Goal: Task Accomplishment & Management: Use online tool/utility

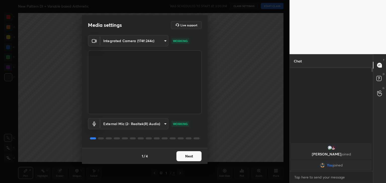
click at [194, 158] on button "Next" at bounding box center [188, 156] width 25 height 10
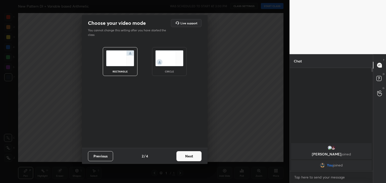
click at [194, 158] on button "Next" at bounding box center [188, 156] width 25 height 10
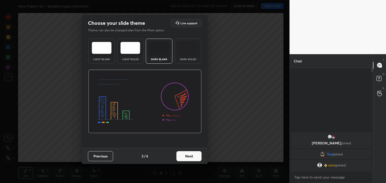
click at [100, 46] on img at bounding box center [102, 48] width 20 height 12
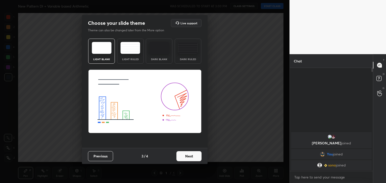
click at [191, 155] on button "Next" at bounding box center [188, 156] width 25 height 10
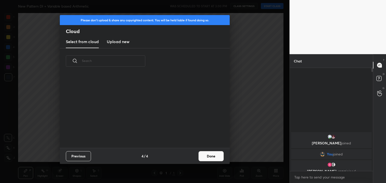
scroll to position [74, 161]
click at [116, 41] on h3 "Upload new" at bounding box center [118, 42] width 23 height 6
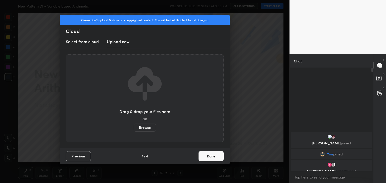
click at [146, 129] on label "Browse" at bounding box center [145, 128] width 22 height 8
click at [134, 129] on input "Browse" at bounding box center [134, 128] width 0 height 8
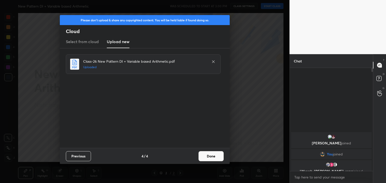
click at [213, 158] on button "Done" at bounding box center [210, 156] width 25 height 10
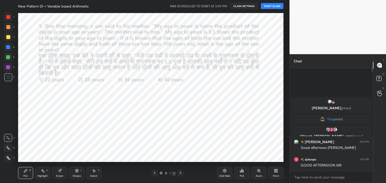
click at [8, 157] on icon at bounding box center [8, 159] width 5 height 4
click at [12, 18] on div at bounding box center [8, 17] width 8 height 8
click at [275, 8] on button "START CLASS" at bounding box center [272, 6] width 23 height 6
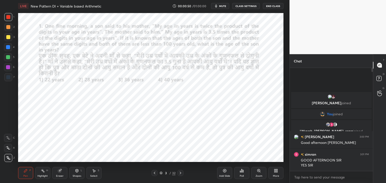
click at [10, 148] on div at bounding box center [8, 148] width 8 height 8
click at [61, 174] on div "Eraser" at bounding box center [59, 173] width 15 height 12
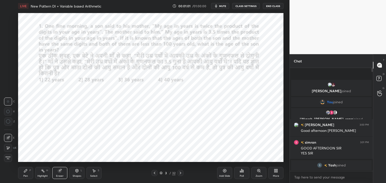
click at [24, 173] on div "Pen P" at bounding box center [25, 173] width 15 height 12
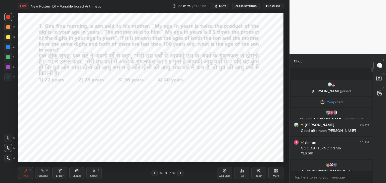
click at [58, 173] on div "Eraser" at bounding box center [59, 173] width 15 height 12
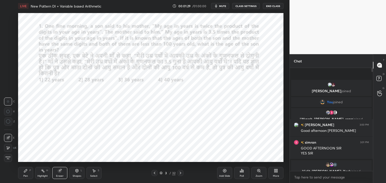
click at [27, 173] on icon at bounding box center [26, 171] width 4 height 4
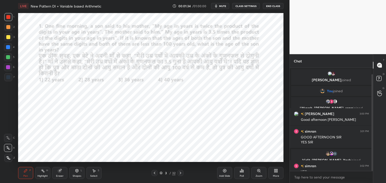
scroll to position [7, 0]
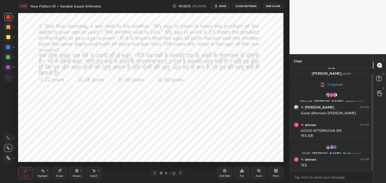
click at [60, 175] on div "Eraser" at bounding box center [59, 173] width 15 height 12
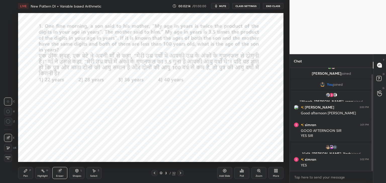
click at [11, 124] on div at bounding box center [8, 122] width 8 height 8
click at [28, 173] on div "Pen P" at bounding box center [25, 173] width 15 height 12
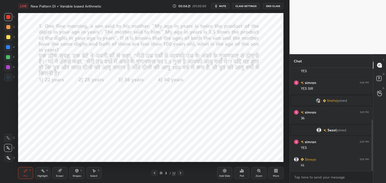
scroll to position [122, 0]
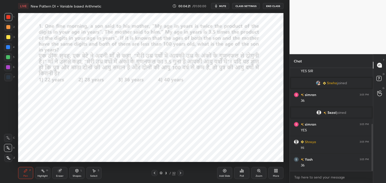
click at [11, 51] on div "4" at bounding box center [9, 47] width 11 height 8
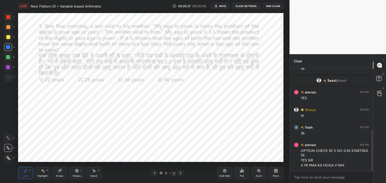
scroll to position [166, 0]
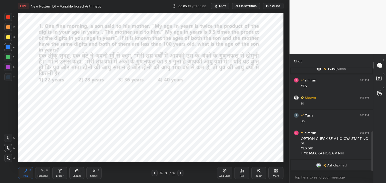
click at [180, 174] on icon at bounding box center [180, 173] width 4 height 4
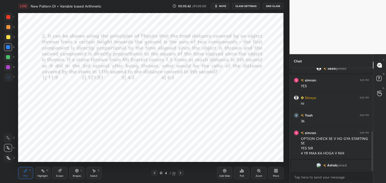
click at [152, 173] on div at bounding box center [154, 173] width 6 height 6
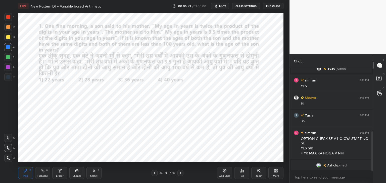
click at [181, 174] on icon at bounding box center [180, 173] width 4 height 4
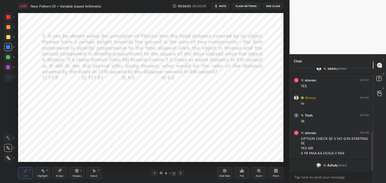
click at [9, 15] on div at bounding box center [8, 17] width 4 height 4
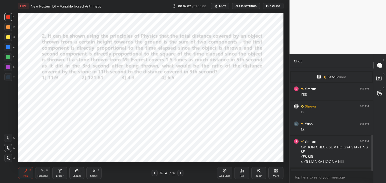
scroll to position [192, 0]
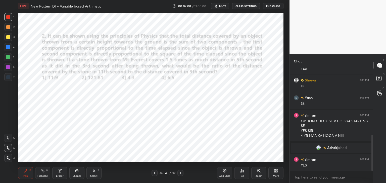
click at [72, 167] on div "Pen P Highlight H Eraser Shapes L Select S 4 / 32 Add Slide Poll Zoom More" at bounding box center [150, 173] width 265 height 20
click at [75, 174] on div "Shapes L" at bounding box center [76, 173] width 15 height 12
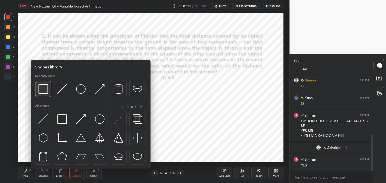
click at [48, 91] on div at bounding box center [43, 89] width 16 height 16
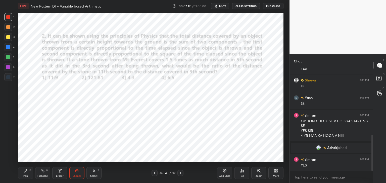
click at [26, 173] on icon at bounding box center [26, 171] width 4 height 4
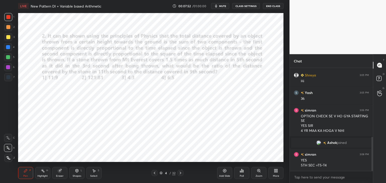
scroll to position [210, 0]
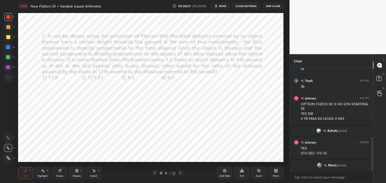
click at [9, 77] on div at bounding box center [8, 77] width 4 height 4
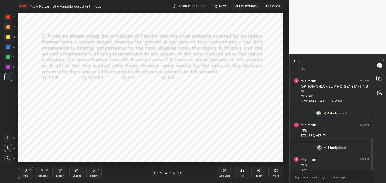
scroll to position [227, 0]
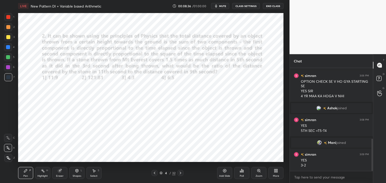
click at [9, 17] on div at bounding box center [8, 17] width 4 height 4
click at [8, 48] on div at bounding box center [8, 47] width 4 height 4
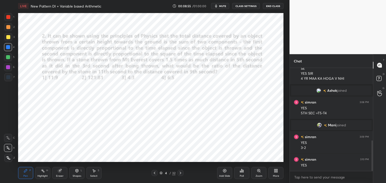
click at [65, 173] on div "Eraser" at bounding box center [59, 173] width 15 height 12
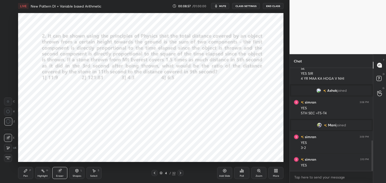
click at [29, 173] on div "Pen P" at bounding box center [25, 173] width 15 height 12
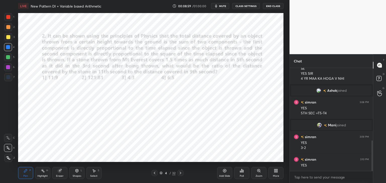
click at [59, 173] on icon at bounding box center [59, 171] width 3 height 3
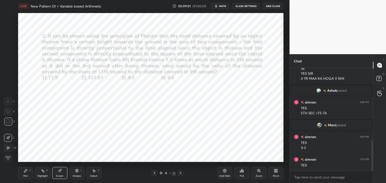
click at [26, 172] on icon at bounding box center [26, 171] width 4 height 4
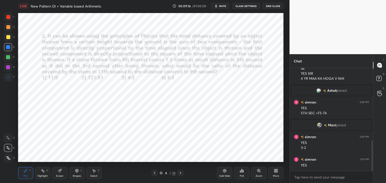
scroll to position [249, 0]
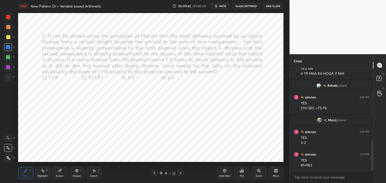
click at [8, 17] on div at bounding box center [8, 17] width 4 height 4
click at [9, 77] on div at bounding box center [8, 77] width 4 height 4
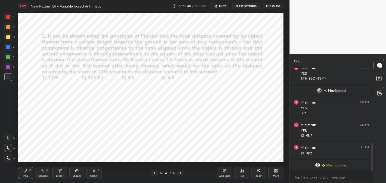
scroll to position [288, 0]
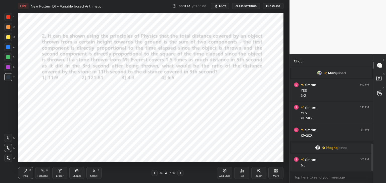
click at [276, 160] on div "Add Slide Poll Zoom More" at bounding box center [250, 173] width 66 height 28
click at [181, 173] on icon at bounding box center [180, 173] width 4 height 4
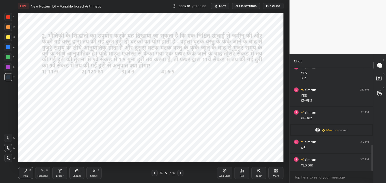
click at [9, 16] on div at bounding box center [8, 17] width 4 height 4
click at [181, 174] on icon at bounding box center [180, 173] width 4 height 4
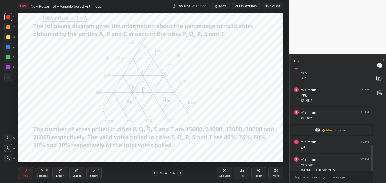
scroll to position [311, 0]
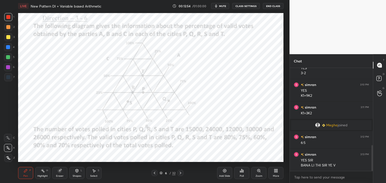
click at [178, 174] on icon at bounding box center [180, 173] width 4 height 4
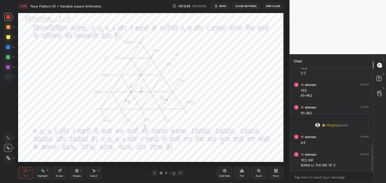
click at [181, 175] on icon at bounding box center [180, 173] width 4 height 4
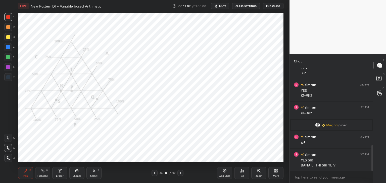
click at [75, 173] on div "Shapes L" at bounding box center [76, 173] width 15 height 12
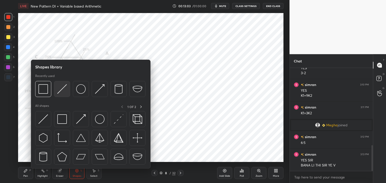
click at [61, 91] on img at bounding box center [62, 89] width 10 height 10
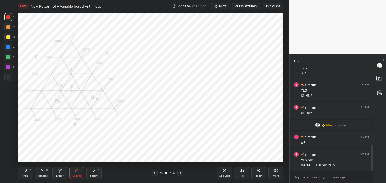
click at [28, 172] on div "Pen P" at bounding box center [25, 173] width 15 height 12
click at [62, 175] on div "Eraser" at bounding box center [60, 176] width 8 height 3
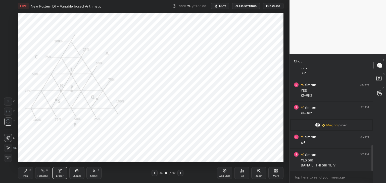
click at [76, 174] on div "Shapes L" at bounding box center [76, 173] width 15 height 12
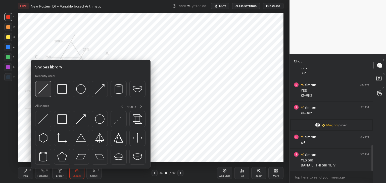
click at [47, 93] on img at bounding box center [43, 89] width 10 height 10
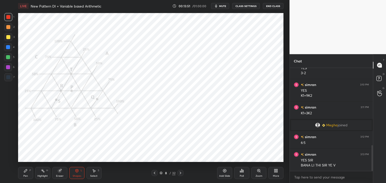
click at [27, 172] on icon at bounding box center [26, 171] width 4 height 4
click at [9, 47] on div at bounding box center [8, 47] width 4 height 4
click at [154, 173] on icon at bounding box center [154, 173] width 4 height 4
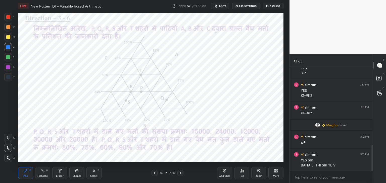
click at [182, 172] on icon at bounding box center [180, 173] width 4 height 4
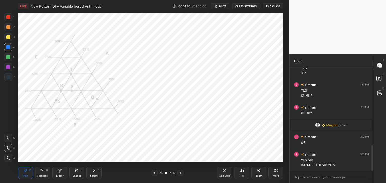
click at [155, 173] on icon at bounding box center [154, 173] width 4 height 4
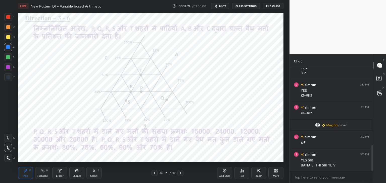
click at [183, 173] on div at bounding box center [180, 173] width 6 height 6
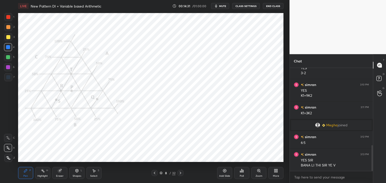
click at [153, 174] on icon at bounding box center [154, 173] width 4 height 4
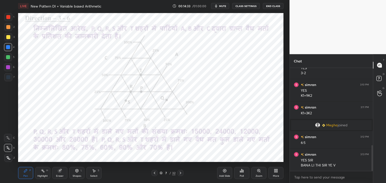
click at [180, 174] on icon at bounding box center [180, 173] width 4 height 4
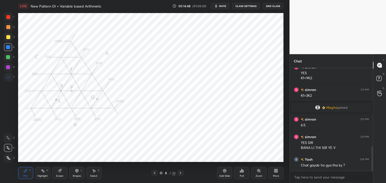
scroll to position [346, 0]
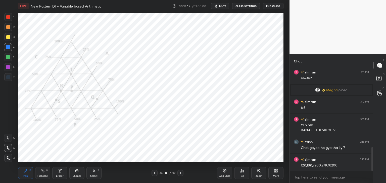
click at [42, 172] on icon at bounding box center [43, 171] width 4 height 4
click at [25, 174] on div "Pen P" at bounding box center [25, 173] width 15 height 12
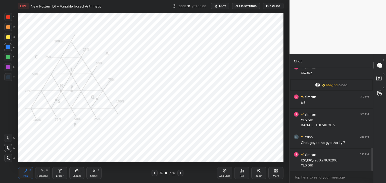
click at [44, 168] on div "Highlight H" at bounding box center [42, 173] width 15 height 12
click at [24, 168] on div "Pen P" at bounding box center [25, 173] width 15 height 12
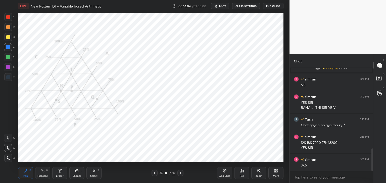
scroll to position [374, 0]
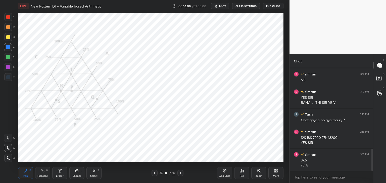
click at [9, 80] on div at bounding box center [8, 77] width 8 height 8
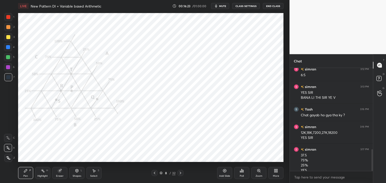
scroll to position [384, 0]
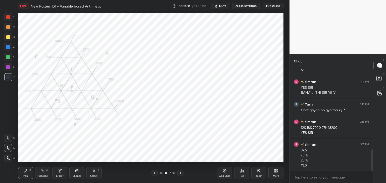
click at [41, 166] on div "Pen P Highlight H Eraser Shapes L Select S 8 / 32 Add Slide Poll Zoom More" at bounding box center [150, 173] width 265 height 20
click at [42, 172] on icon at bounding box center [43, 171] width 4 height 4
click at [25, 171] on icon at bounding box center [25, 171] width 3 height 3
click at [60, 173] on icon at bounding box center [60, 171] width 4 height 4
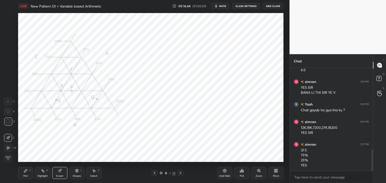
click at [29, 173] on div "Pen P" at bounding box center [25, 173] width 15 height 12
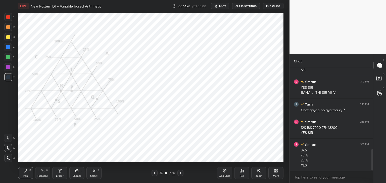
scroll to position [401, 0]
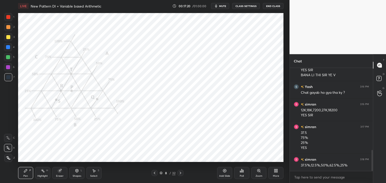
click at [47, 172] on div "H" at bounding box center [47, 171] width 2 height 3
click at [27, 172] on icon at bounding box center [26, 171] width 4 height 4
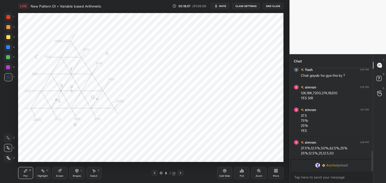
scroll to position [406, 0]
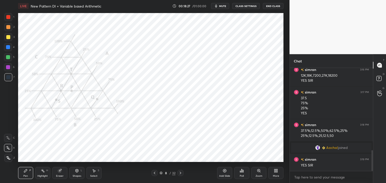
click at [8, 66] on div at bounding box center [8, 67] width 4 height 4
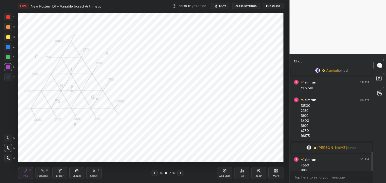
scroll to position [455, 0]
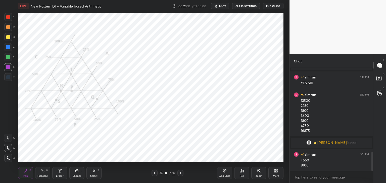
click at [93, 174] on div "Select S" at bounding box center [93, 173] width 15 height 12
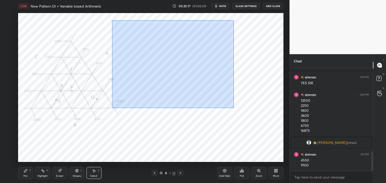
scroll to position [472, 0]
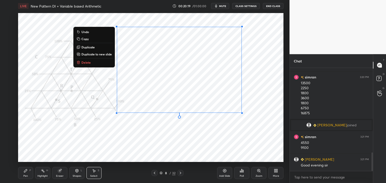
click at [94, 39] on button "Copy" at bounding box center [93, 39] width 37 height 6
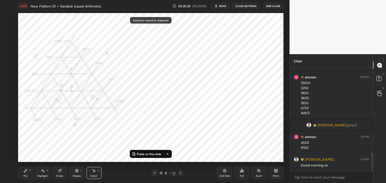
click at [182, 174] on icon at bounding box center [180, 173] width 4 height 4
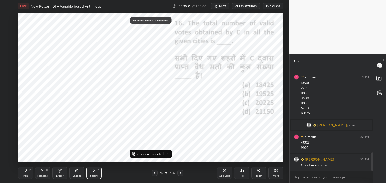
click at [155, 153] on p "Paste on this slide" at bounding box center [149, 154] width 25 height 4
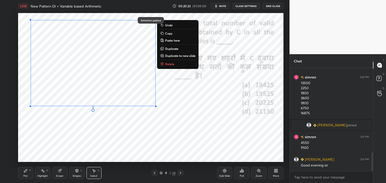
click at [97, 121] on div "0 ° Undo Copy Paste here Duplicate Duplicate to new slide Delete" at bounding box center [150, 87] width 265 height 149
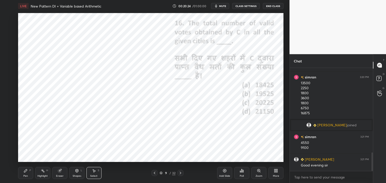
click at [27, 173] on icon at bounding box center [26, 171] width 4 height 4
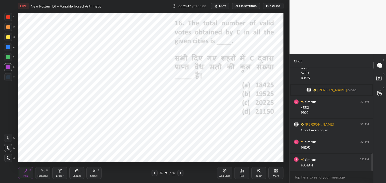
scroll to position [525, 0]
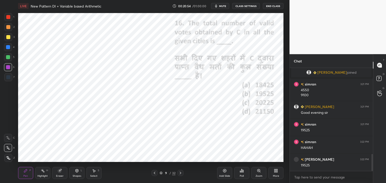
click at [10, 18] on div at bounding box center [8, 17] width 8 height 8
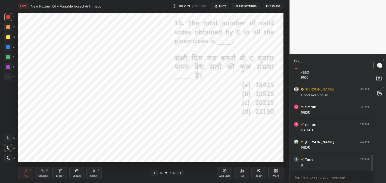
click at [94, 172] on icon at bounding box center [94, 171] width 4 height 4
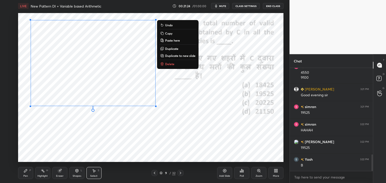
click at [169, 34] on p "Copy" at bounding box center [168, 33] width 7 height 4
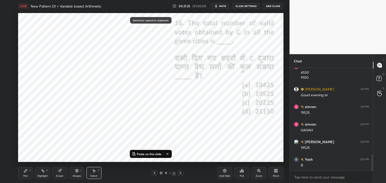
click at [181, 174] on icon at bounding box center [180, 173] width 4 height 4
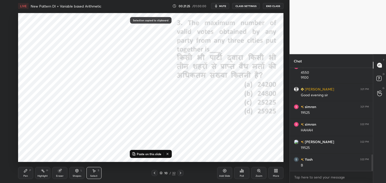
click at [155, 151] on button "Paste on this slide" at bounding box center [147, 154] width 32 height 6
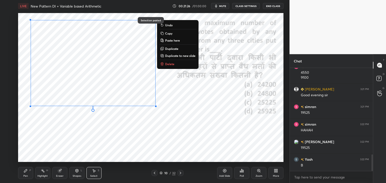
click at [199, 146] on div "0 ° Undo Copy Paste here Duplicate Duplicate to new slide Delete" at bounding box center [150, 87] width 265 height 149
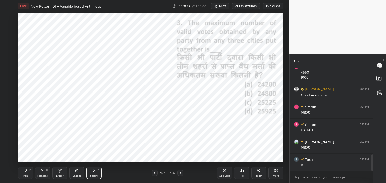
click at [26, 171] on icon at bounding box center [26, 171] width 4 height 4
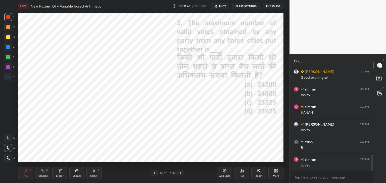
click at [45, 173] on div "Highlight H" at bounding box center [42, 173] width 15 height 12
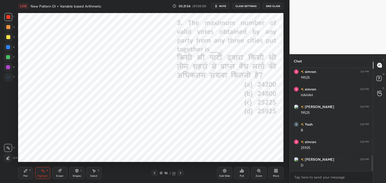
click at [8, 158] on icon at bounding box center [8, 158] width 4 height 4
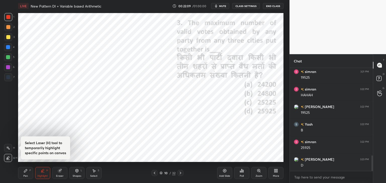
click at [21, 173] on div "Pen P" at bounding box center [25, 173] width 15 height 12
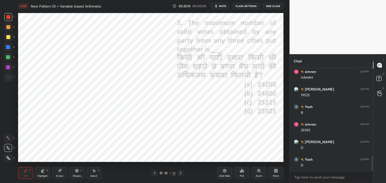
scroll to position [613, 0]
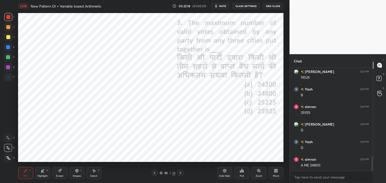
click at [42, 175] on div "Highlight" at bounding box center [42, 176] width 10 height 3
click at [26, 174] on div "Pen P" at bounding box center [25, 173] width 15 height 12
click at [60, 173] on icon at bounding box center [59, 171] width 3 height 3
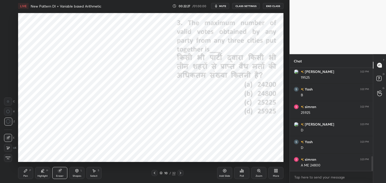
click at [25, 175] on div "Pen" at bounding box center [25, 176] width 5 height 3
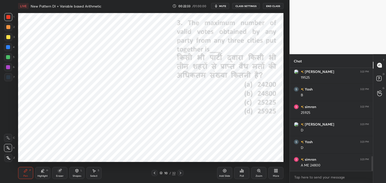
click at [44, 175] on div "Highlight" at bounding box center [42, 176] width 10 height 3
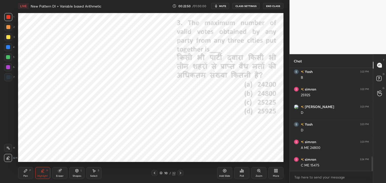
scroll to position [636, 0]
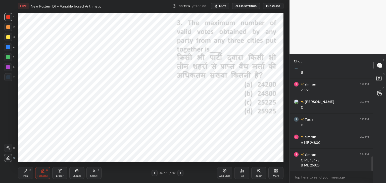
click at [25, 174] on div "Pen P" at bounding box center [25, 173] width 15 height 12
click at [154, 174] on icon at bounding box center [155, 173] width 2 height 3
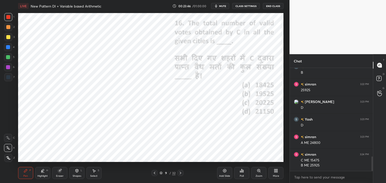
click at [94, 171] on icon at bounding box center [94, 171] width 3 height 3
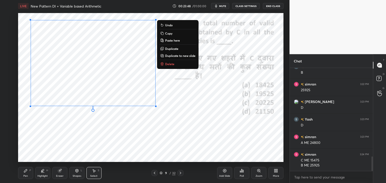
click at [174, 33] on button "Copy" at bounding box center [177, 33] width 37 height 6
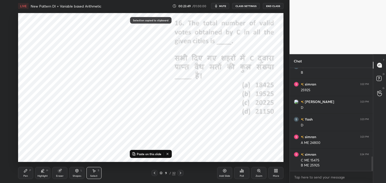
click at [182, 175] on icon at bounding box center [180, 173] width 4 height 4
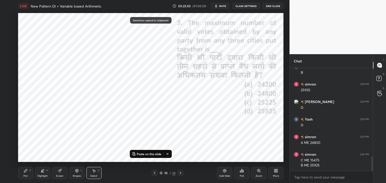
click at [182, 173] on icon at bounding box center [180, 173] width 4 height 4
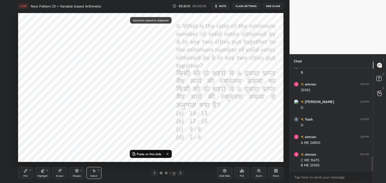
click at [144, 156] on p "Paste on this slide" at bounding box center [149, 154] width 25 height 4
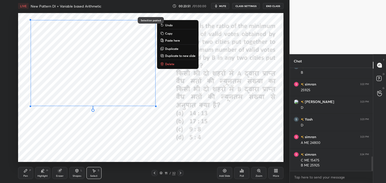
click at [202, 150] on div "0 ° Undo Copy Paste here Duplicate Duplicate to new slide Delete" at bounding box center [150, 87] width 265 height 149
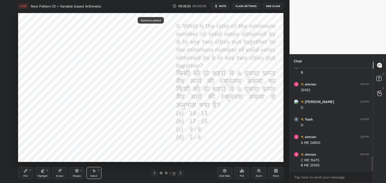
click at [28, 174] on div "Pen P" at bounding box center [25, 173] width 15 height 12
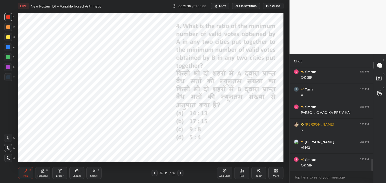
scroll to position [776, 0]
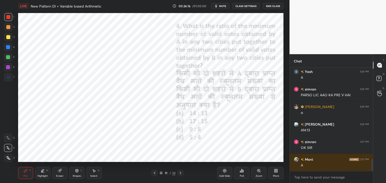
click at [181, 172] on icon at bounding box center [180, 173] width 4 height 4
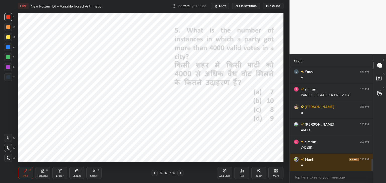
scroll to position [794, 0]
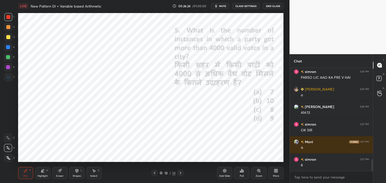
click at [155, 173] on icon at bounding box center [154, 173] width 4 height 4
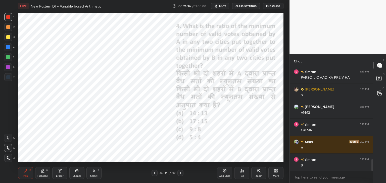
scroll to position [811, 0]
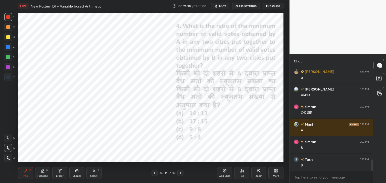
click at [183, 173] on div at bounding box center [180, 173] width 6 height 6
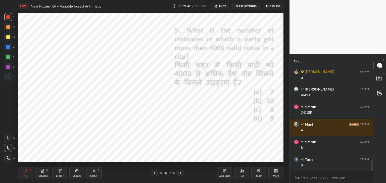
scroll to position [829, 0]
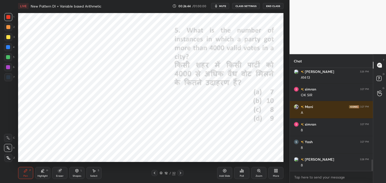
click at [179, 172] on icon at bounding box center [180, 173] width 4 height 4
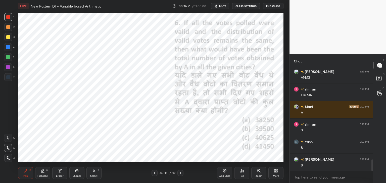
click at [155, 175] on icon at bounding box center [154, 173] width 4 height 4
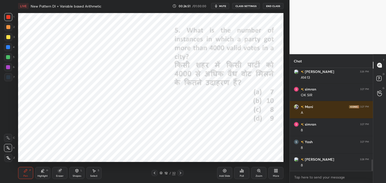
click at [155, 174] on icon at bounding box center [154, 173] width 4 height 4
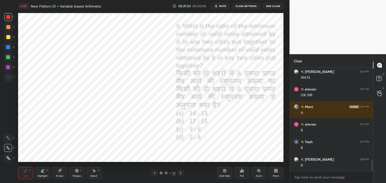
click at [181, 173] on icon at bounding box center [180, 173] width 4 height 4
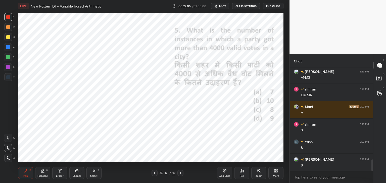
click at [181, 173] on icon at bounding box center [180, 173] width 4 height 4
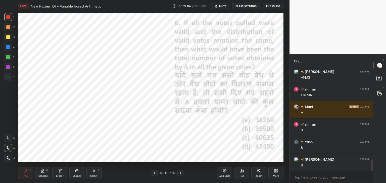
scroll to position [847, 0]
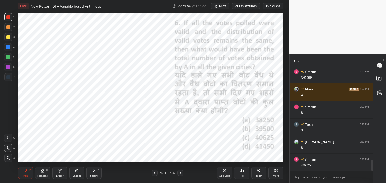
click at [181, 173] on icon at bounding box center [180, 173] width 4 height 4
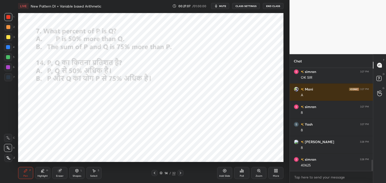
click at [156, 172] on icon at bounding box center [154, 173] width 4 height 4
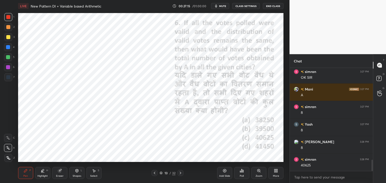
click at [155, 172] on icon at bounding box center [155, 173] width 2 height 3
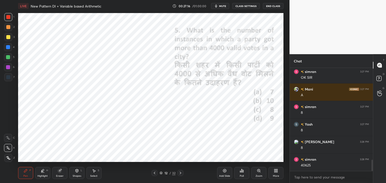
click at [153, 173] on icon at bounding box center [154, 173] width 4 height 4
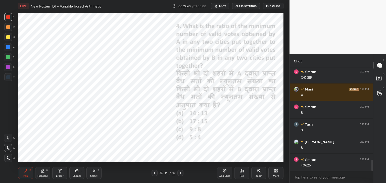
scroll to position [864, 0]
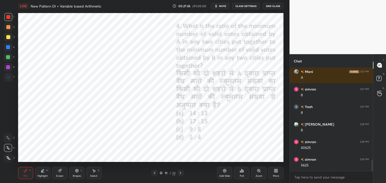
click at [180, 173] on icon at bounding box center [180, 173] width 4 height 4
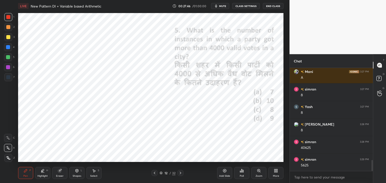
click at [180, 174] on icon at bounding box center [181, 173] width 2 height 3
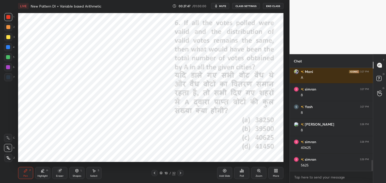
click at [180, 175] on icon at bounding box center [180, 173] width 4 height 4
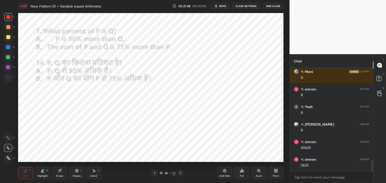
click at [155, 172] on icon at bounding box center [154, 173] width 4 height 4
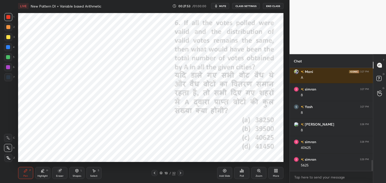
click at [156, 173] on icon at bounding box center [154, 173] width 4 height 4
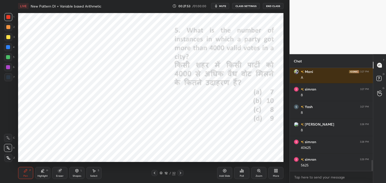
click at [155, 174] on icon at bounding box center [154, 173] width 4 height 4
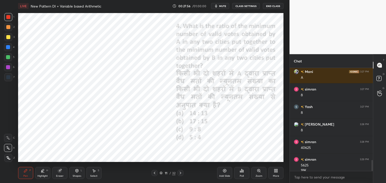
scroll to position [869, 0]
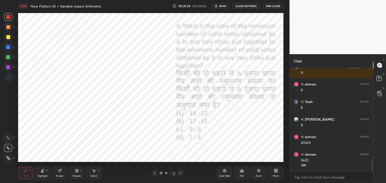
click at [180, 173] on icon at bounding box center [181, 173] width 2 height 3
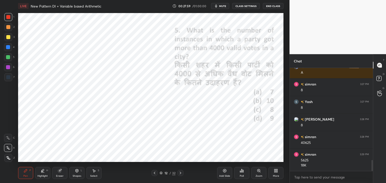
click at [181, 172] on icon at bounding box center [180, 173] width 4 height 4
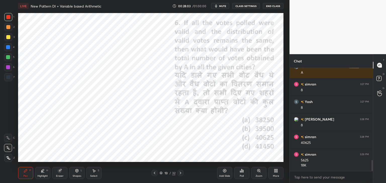
scroll to position [874, 0]
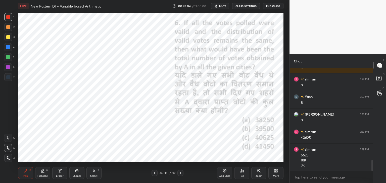
click at [154, 173] on icon at bounding box center [155, 173] width 2 height 3
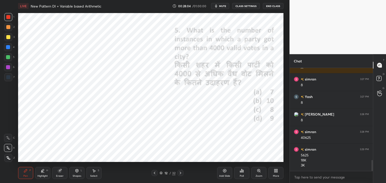
click at [155, 172] on icon at bounding box center [154, 173] width 4 height 4
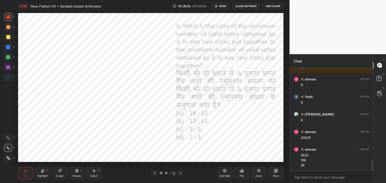
scroll to position [892, 0]
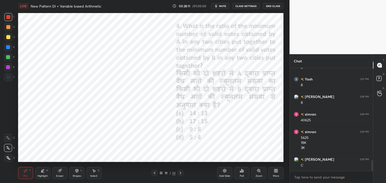
click at [180, 172] on icon at bounding box center [180, 173] width 4 height 4
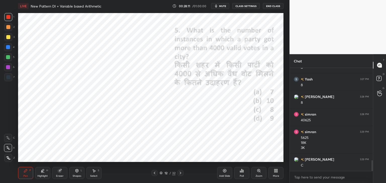
click at [181, 173] on icon at bounding box center [180, 173] width 4 height 4
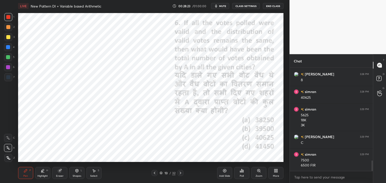
scroll to position [919, 0]
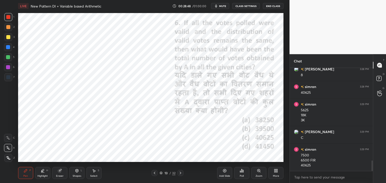
click at [181, 173] on icon at bounding box center [181, 173] width 2 height 3
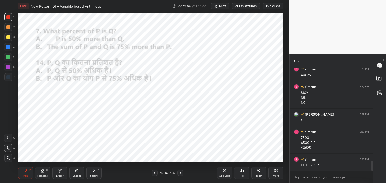
scroll to position [955, 0]
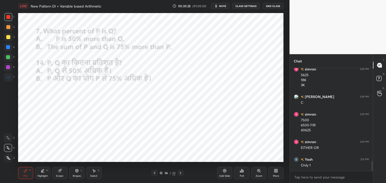
click at [179, 172] on icon at bounding box center [180, 173] width 4 height 4
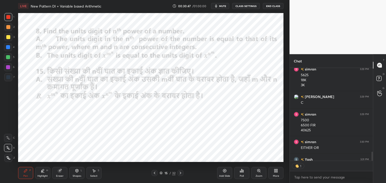
scroll to position [2, 2]
type textarea "x"
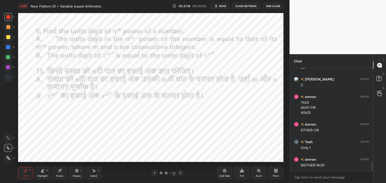
scroll to position [990, 0]
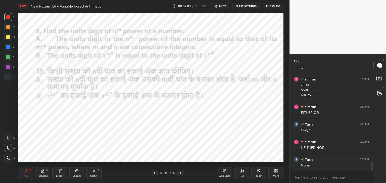
click at [60, 172] on icon at bounding box center [59, 171] width 3 height 3
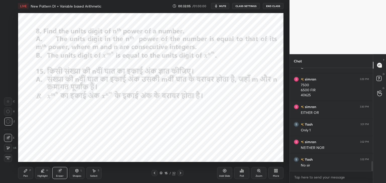
click at [28, 173] on div "Pen P" at bounding box center [25, 173] width 15 height 12
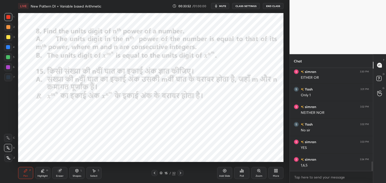
scroll to position [1043, 0]
click at [61, 173] on div "Eraser" at bounding box center [59, 173] width 15 height 12
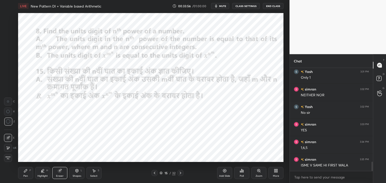
click at [26, 172] on icon at bounding box center [25, 171] width 3 height 3
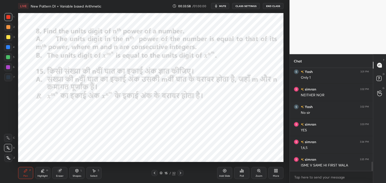
click at [59, 175] on div "Eraser" at bounding box center [60, 176] width 8 height 3
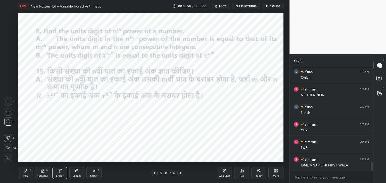
scroll to position [1048, 0]
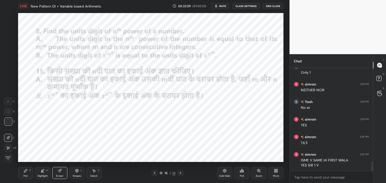
click at [26, 172] on icon at bounding box center [26, 171] width 4 height 4
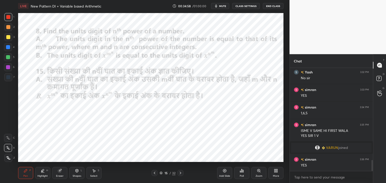
scroll to position [858, 0]
click at [182, 174] on icon at bounding box center [180, 173] width 4 height 4
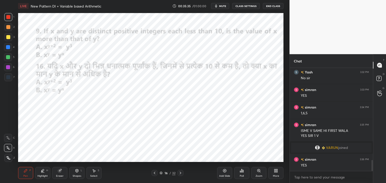
click at [8, 46] on div at bounding box center [8, 47] width 4 height 4
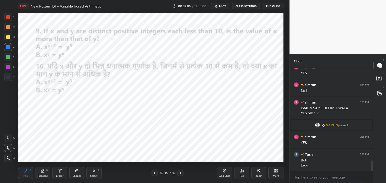
scroll to position [898, 0]
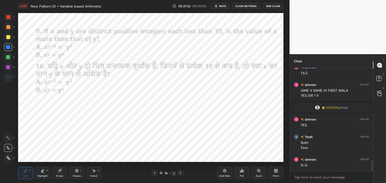
click at [7, 76] on div at bounding box center [8, 77] width 4 height 4
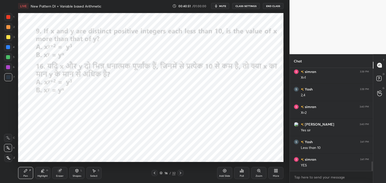
scroll to position [1021, 0]
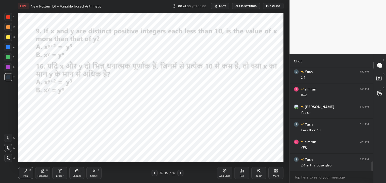
click at [8, 47] on div at bounding box center [8, 47] width 4 height 4
click at [10, 75] on div at bounding box center [8, 77] width 8 height 8
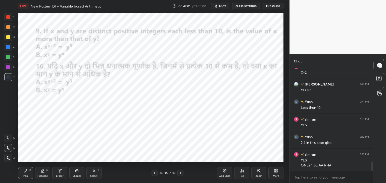
scroll to position [1062, 0]
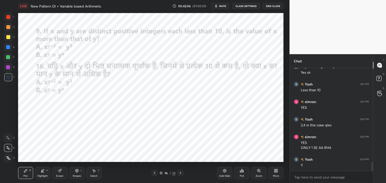
click at [180, 174] on icon at bounding box center [180, 173] width 4 height 4
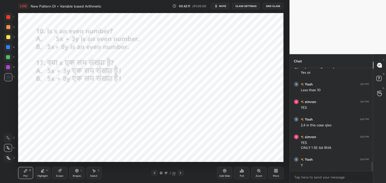
click at [10, 20] on div at bounding box center [8, 17] width 8 height 8
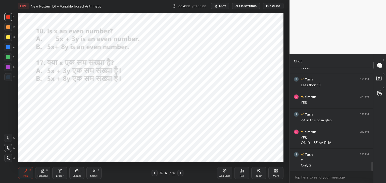
click at [61, 172] on icon at bounding box center [59, 171] width 3 height 3
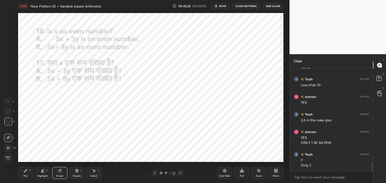
click at [25, 173] on div "Pen P" at bounding box center [25, 173] width 15 height 12
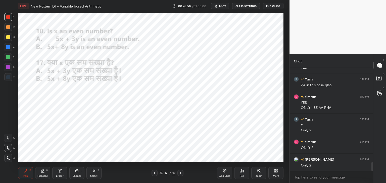
scroll to position [1119, 0]
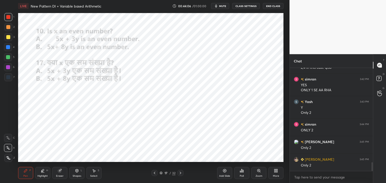
click at [10, 48] on div at bounding box center [8, 47] width 4 height 4
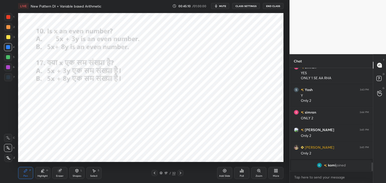
scroll to position [1044, 0]
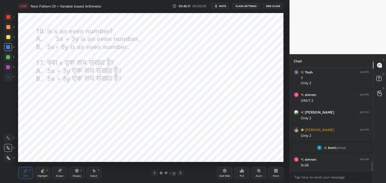
click at [181, 173] on icon at bounding box center [181, 173] width 2 height 3
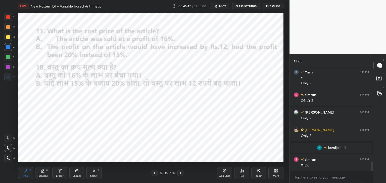
scroll to position [1061, 0]
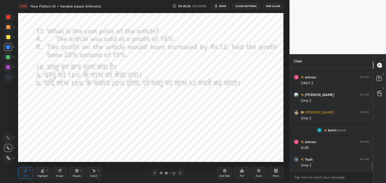
click at [4, 17] on div at bounding box center [8, 17] width 8 height 8
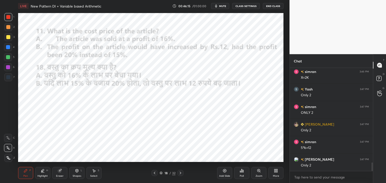
scroll to position [1149, 0]
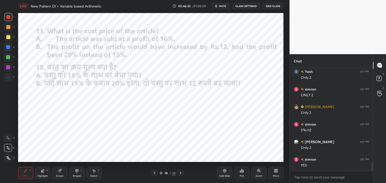
click at [181, 173] on icon at bounding box center [180, 173] width 4 height 4
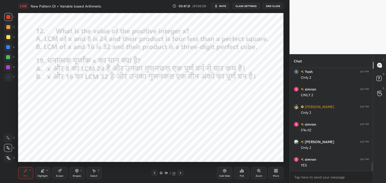
scroll to position [1167, 0]
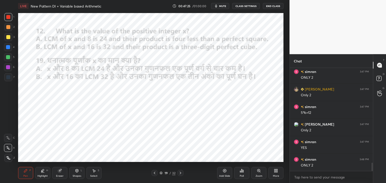
click at [9, 47] on div at bounding box center [8, 47] width 4 height 4
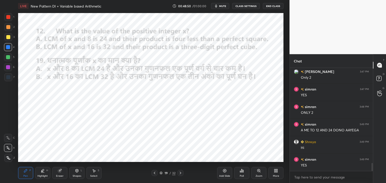
scroll to position [1237, 0]
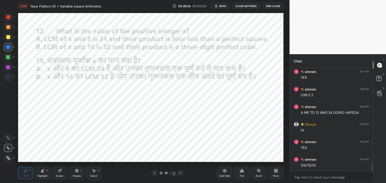
click at [64, 170] on div "Eraser" at bounding box center [59, 173] width 15 height 12
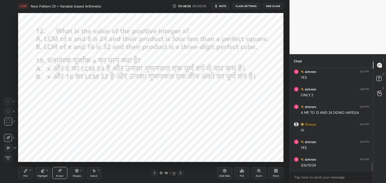
click at [27, 174] on div "Pen P" at bounding box center [25, 173] width 15 height 12
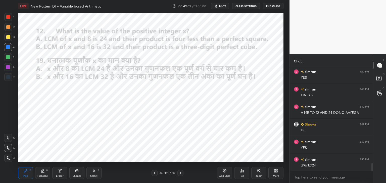
click at [10, 18] on div at bounding box center [8, 17] width 4 height 4
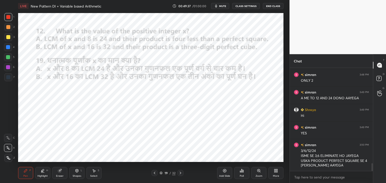
scroll to position [1257, 0]
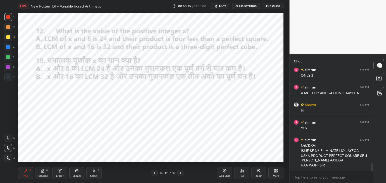
click at [10, 49] on div at bounding box center [8, 47] width 8 height 8
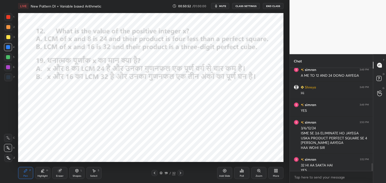
scroll to position [1279, 0]
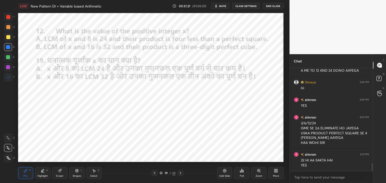
click at [11, 17] on div at bounding box center [8, 17] width 8 height 8
click at [181, 172] on icon at bounding box center [180, 173] width 4 height 4
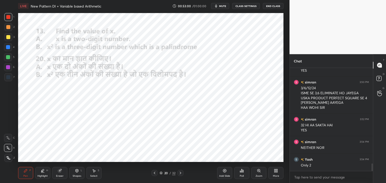
scroll to position [1319, 0]
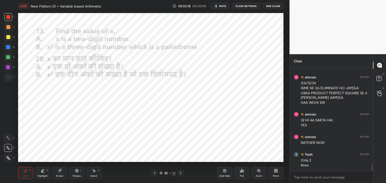
click at [181, 171] on div at bounding box center [180, 173] width 6 height 6
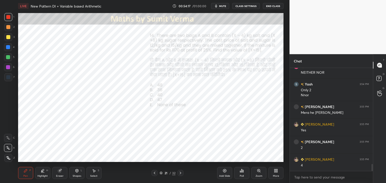
scroll to position [1407, 0]
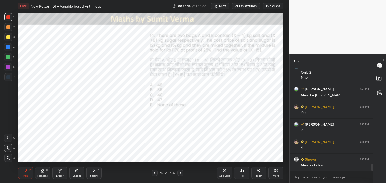
click at [59, 173] on icon at bounding box center [60, 171] width 4 height 4
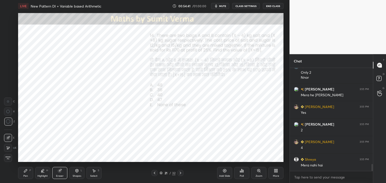
scroll to position [1419, 0]
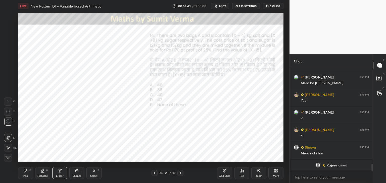
click at [25, 176] on div "Pen" at bounding box center [25, 176] width 5 height 3
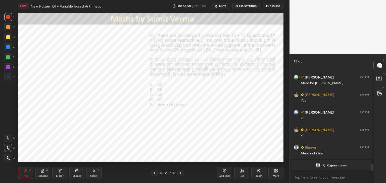
scroll to position [1317, 0]
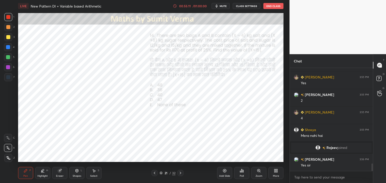
click at [60, 173] on icon at bounding box center [60, 171] width 4 height 4
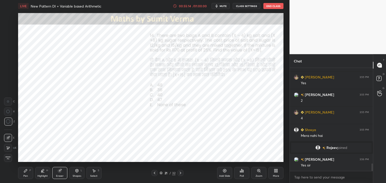
click at [26, 172] on icon at bounding box center [26, 171] width 4 height 4
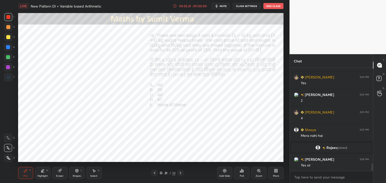
scroll to position [1340, 0]
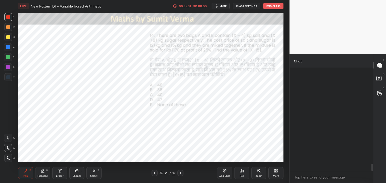
scroll to position [114, 82]
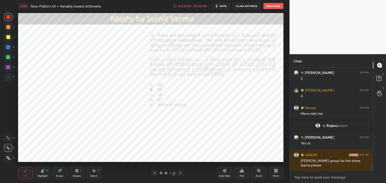
click at [328, 180] on textarea at bounding box center [331, 178] width 75 height 8
paste textarea "[URL][DOMAIN_NAME]"
type textarea "[URL][DOMAIN_NAME]"
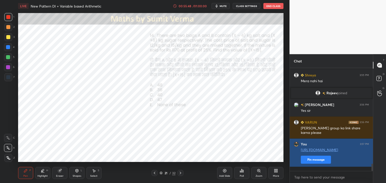
click at [323, 164] on button "Pin message" at bounding box center [316, 160] width 30 height 8
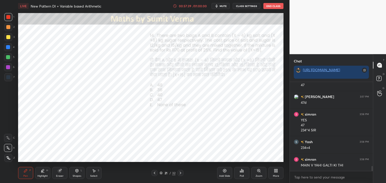
scroll to position [1519, 0]
click at [60, 173] on icon at bounding box center [59, 171] width 3 height 3
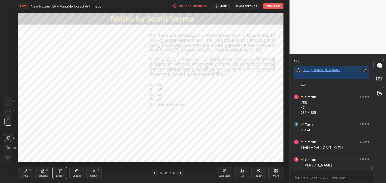
click at [30, 172] on div "Pen P" at bounding box center [25, 173] width 15 height 12
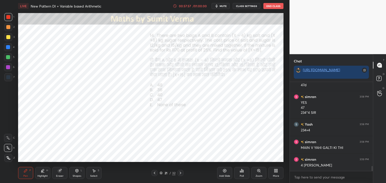
click at [62, 172] on div "Eraser" at bounding box center [59, 173] width 15 height 12
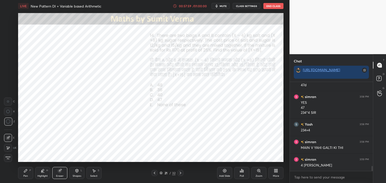
click at [25, 172] on icon at bounding box center [25, 171] width 3 height 3
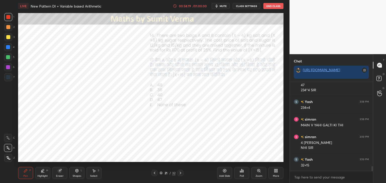
scroll to position [1560, 0]
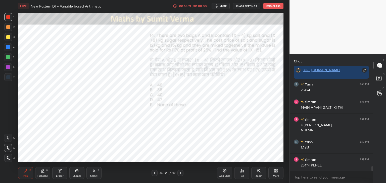
click at [63, 172] on div "Eraser" at bounding box center [59, 173] width 15 height 12
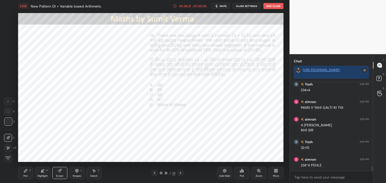
scroll to position [1565, 0]
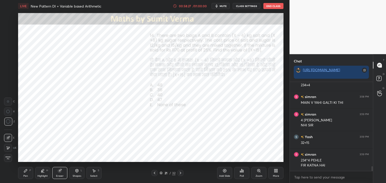
click at [25, 176] on div "Pen" at bounding box center [25, 176] width 5 height 3
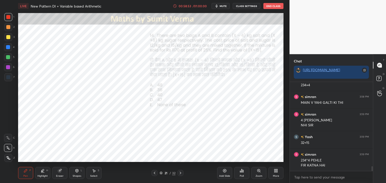
click at [181, 174] on icon at bounding box center [180, 173] width 4 height 4
click at [174, 173] on div "32" at bounding box center [173, 173] width 3 height 5
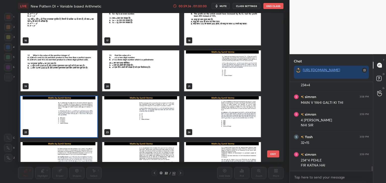
scroll to position [241, 0]
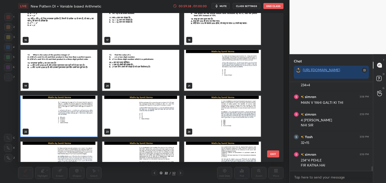
click at [212, 76] on img "grid" at bounding box center [222, 70] width 77 height 41
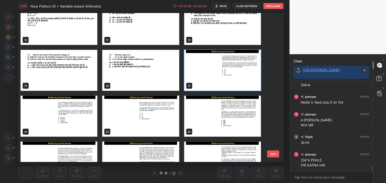
click at [211, 77] on img "grid" at bounding box center [222, 70] width 77 height 41
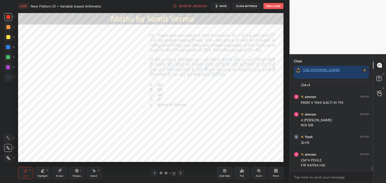
click at [180, 173] on icon at bounding box center [180, 173] width 4 height 4
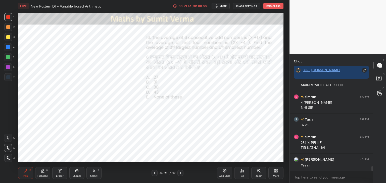
click at [153, 174] on icon at bounding box center [154, 173] width 4 height 4
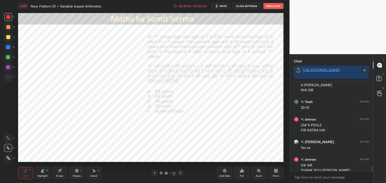
scroll to position [1605, 0]
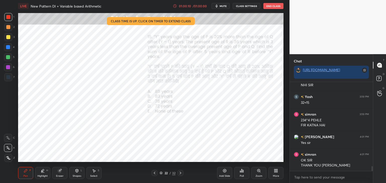
click at [268, 3] on button "End Class" at bounding box center [273, 6] width 20 height 6
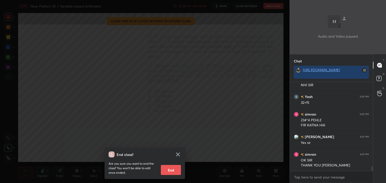
scroll to position [1617, 0]
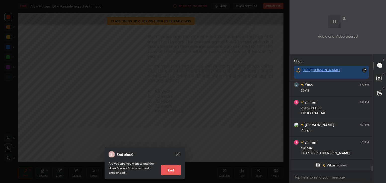
click at [174, 169] on button "End" at bounding box center [171, 170] width 20 height 10
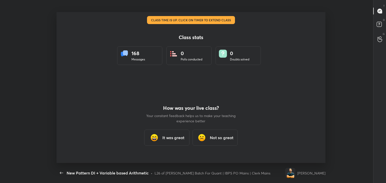
scroll to position [0, 0]
click at [175, 136] on h3 "It was great" at bounding box center [173, 138] width 22 height 6
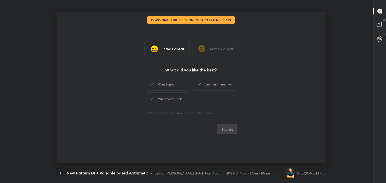
click at [183, 82] on div "Chat Support" at bounding box center [167, 84] width 45 height 13
click at [201, 83] on icon at bounding box center [199, 84] width 6 height 6
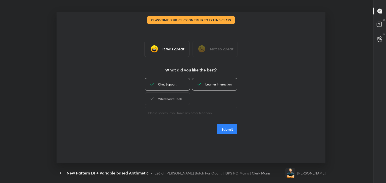
click at [175, 103] on div "Whiteboard Tools" at bounding box center [167, 99] width 45 height 13
click at [229, 129] on button "Submit" at bounding box center [227, 129] width 20 height 10
